Goal: Transaction & Acquisition: Purchase product/service

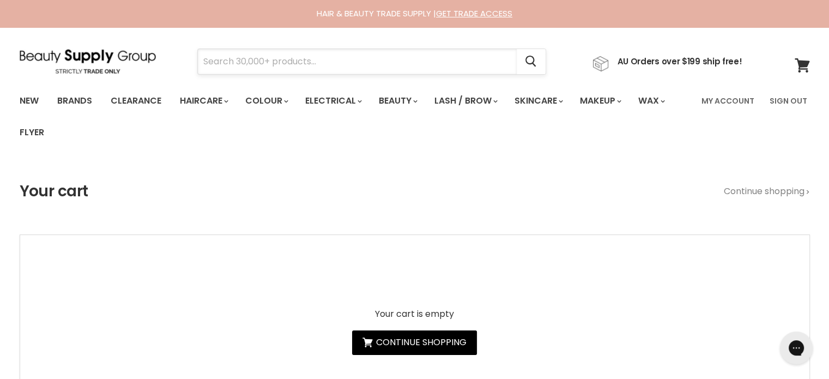
drag, startPoint x: 0, startPoint y: 0, endPoint x: 257, endPoint y: 55, distance: 262.4
paste input "Davroe Matte Pomade"
type input "Davroe Matte Pomade"
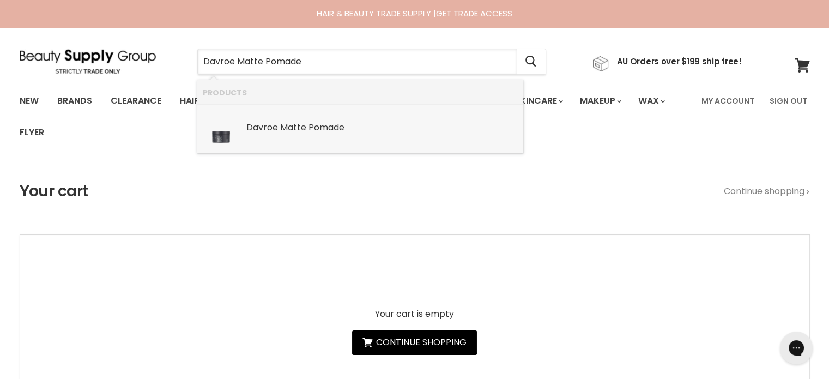
click at [283, 132] on b "Matte" at bounding box center [293, 127] width 26 height 13
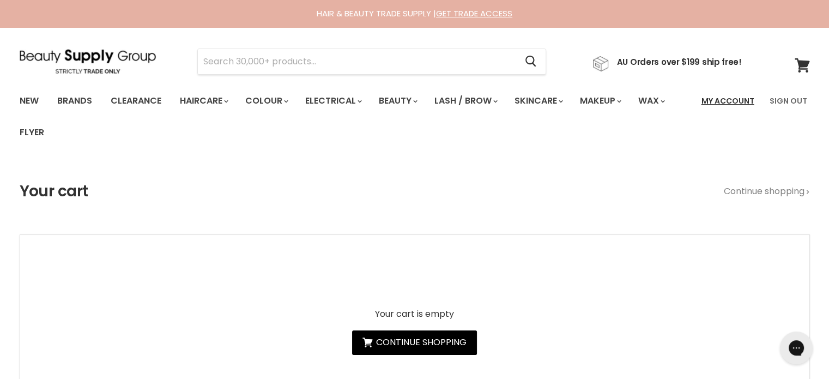
click at [717, 97] on link "My Account" at bounding box center [728, 100] width 66 height 23
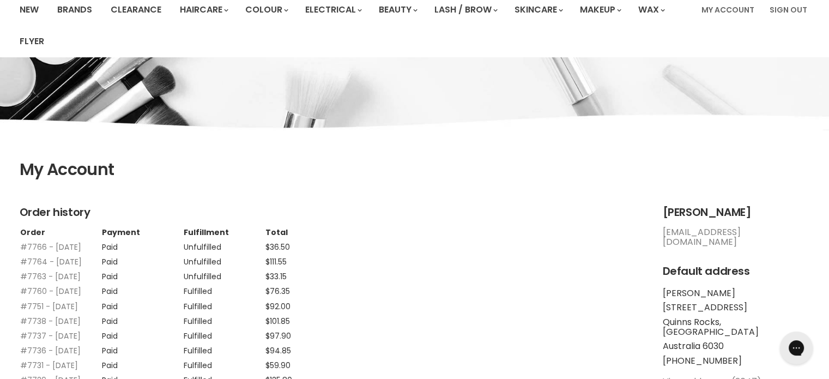
scroll to position [218, 0]
